Goal: Communication & Community: Answer question/provide support

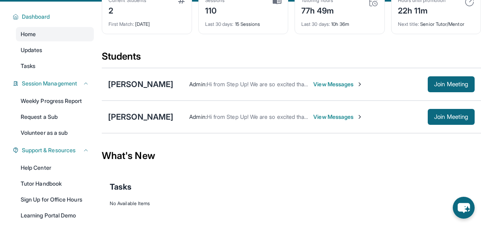
scroll to position [26, 0]
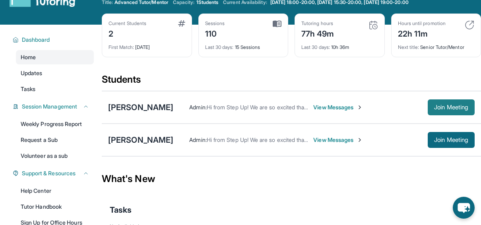
click at [430, 106] on button "Join Meeting" at bounding box center [450, 107] width 47 height 16
click at [441, 105] on span "Join Meeting" at bounding box center [451, 107] width 34 height 5
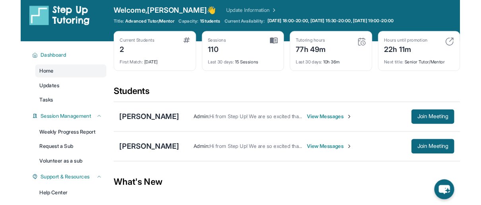
scroll to position [0, 0]
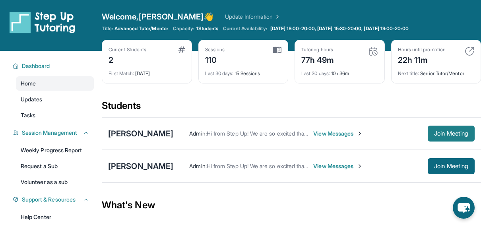
click at [445, 137] on button "Join Meeting" at bounding box center [450, 134] width 47 height 16
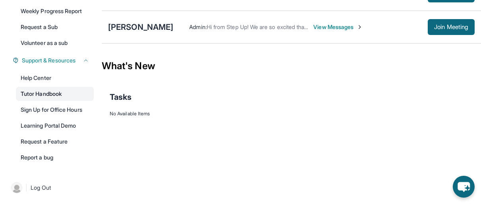
scroll to position [113, 0]
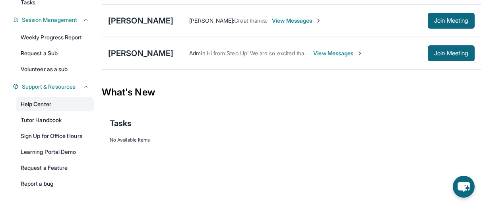
click at [43, 103] on link "Help Center" at bounding box center [55, 104] width 78 height 14
drag, startPoint x: 179, startPoint y: 19, endPoint x: 132, endPoint y: 21, distance: 46.9
click at [132, 21] on div "Kayla Pourdavoud Anna Farzam : Great thanks. View Messages Join Meeting" at bounding box center [291, 20] width 379 height 33
copy div "Pourdavoud"
